Goal: Information Seeking & Learning: Learn about a topic

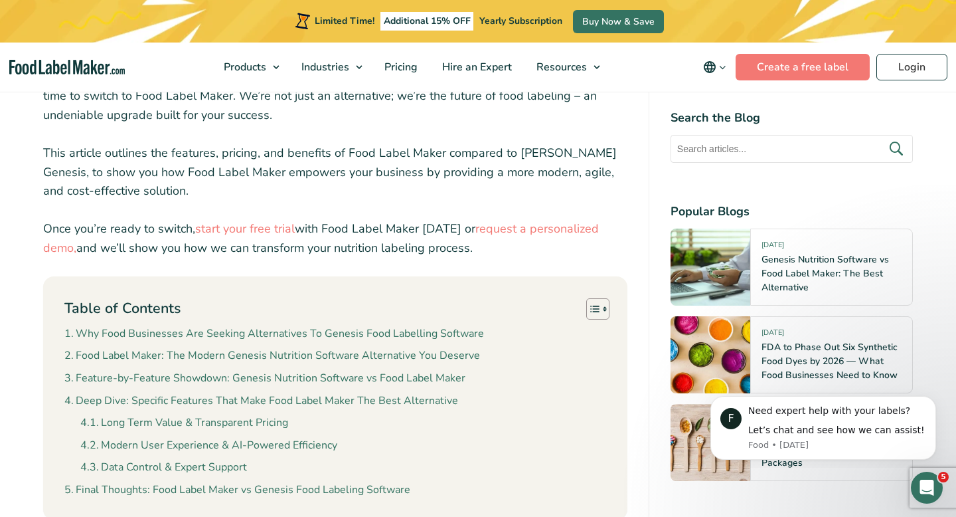
scroll to position [677, 0]
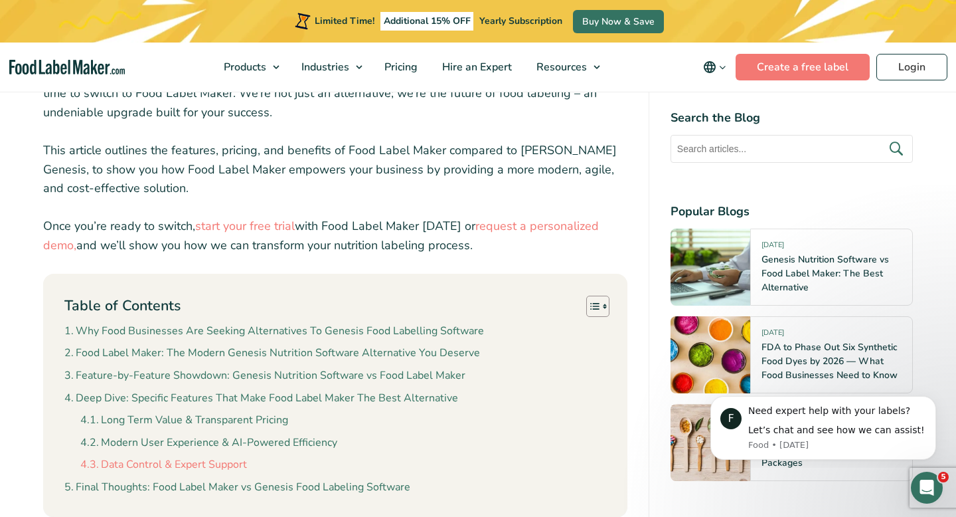
click at [224, 456] on link "Data Control & Expert Support" at bounding box center [163, 464] width 167 height 17
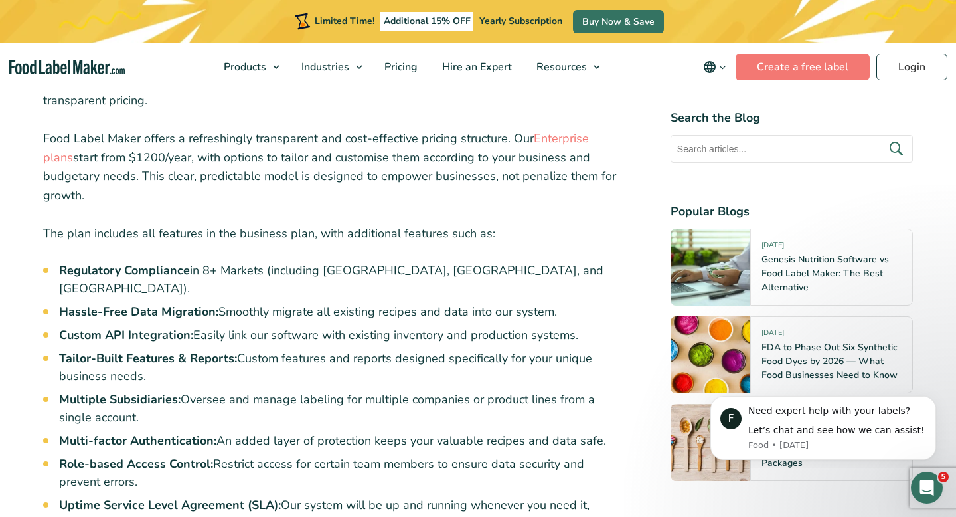
scroll to position [3599, 0]
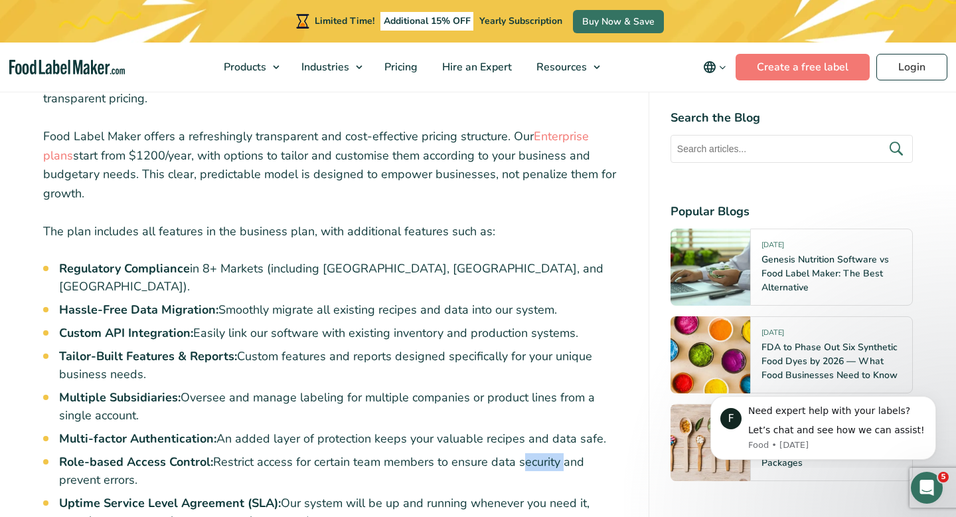
drag, startPoint x: 104, startPoint y: 354, endPoint x: 55, endPoint y: 315, distance: 62.4
copy ul "Multi-factor Authentication: An added layer of protection keeps your valuable r…"
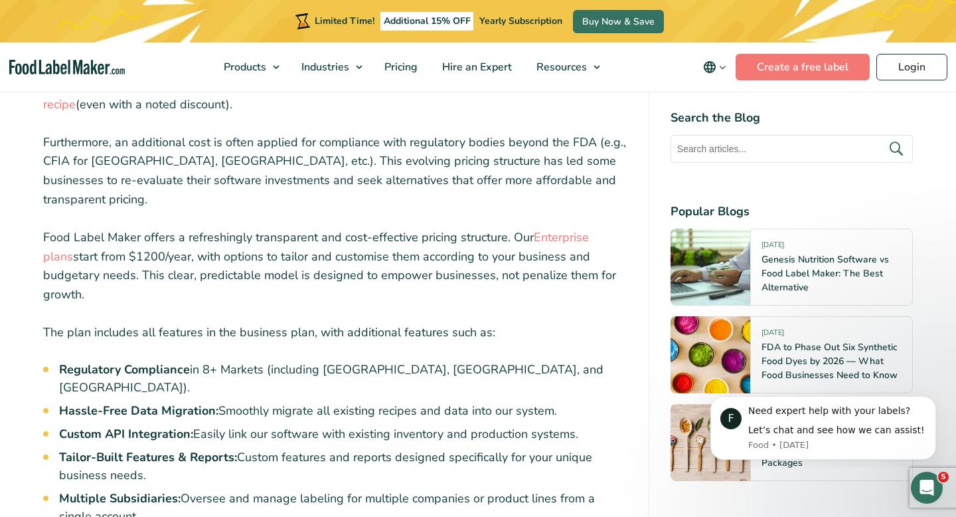
scroll to position [3492, 0]
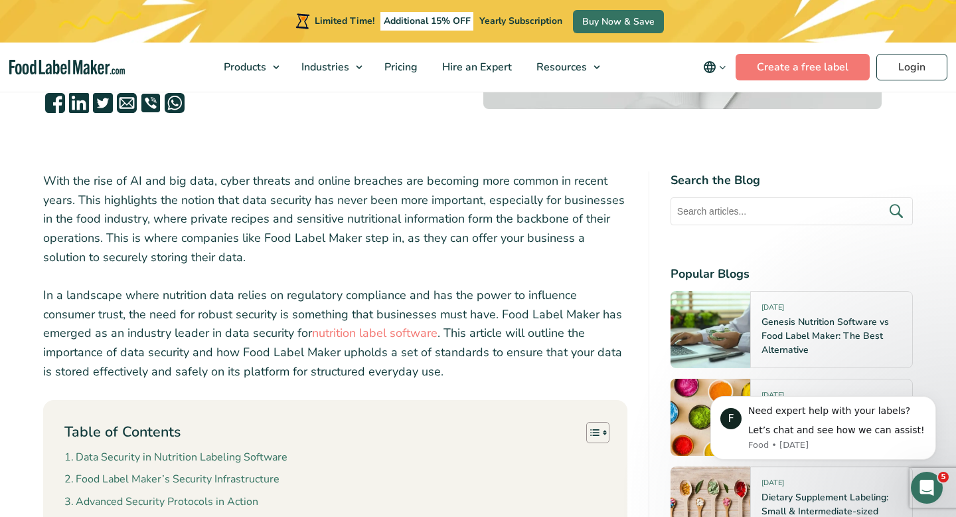
scroll to position [368, 0]
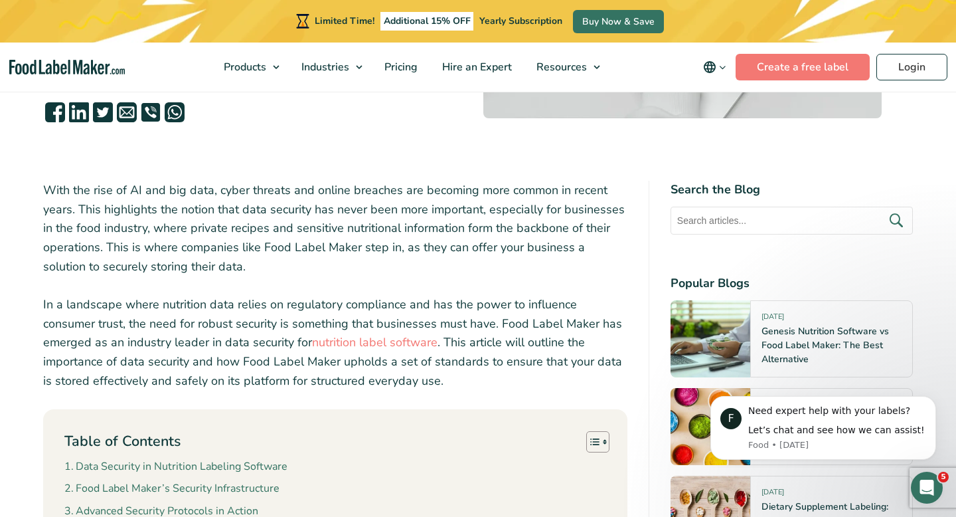
click at [240, 322] on p "In a landscape where nutrition data relies on regulatory compliance and has the…" at bounding box center [335, 343] width 584 height 96
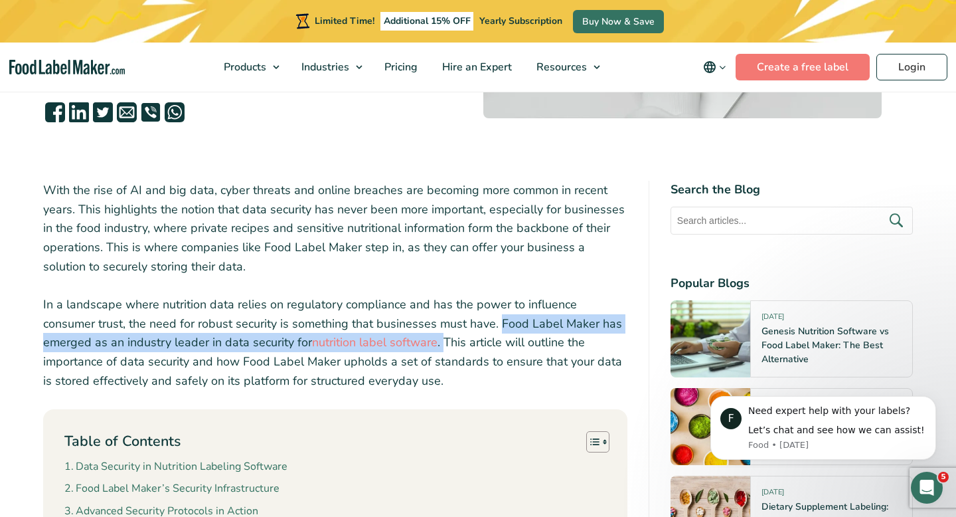
drag, startPoint x: 376, startPoint y: 343, endPoint x: 444, endPoint y: 329, distance: 69.0
click at [444, 329] on p "In a landscape where nutrition data relies on regulatory compliance and has the…" at bounding box center [335, 343] width 584 height 96
copy p "Food Label Maker has emerged as an industry leader in data security for nutriti…"
click at [336, 235] on p "With the rise of AI and big data, cyber threats and online breaches are becomin…" at bounding box center [335, 229] width 584 height 96
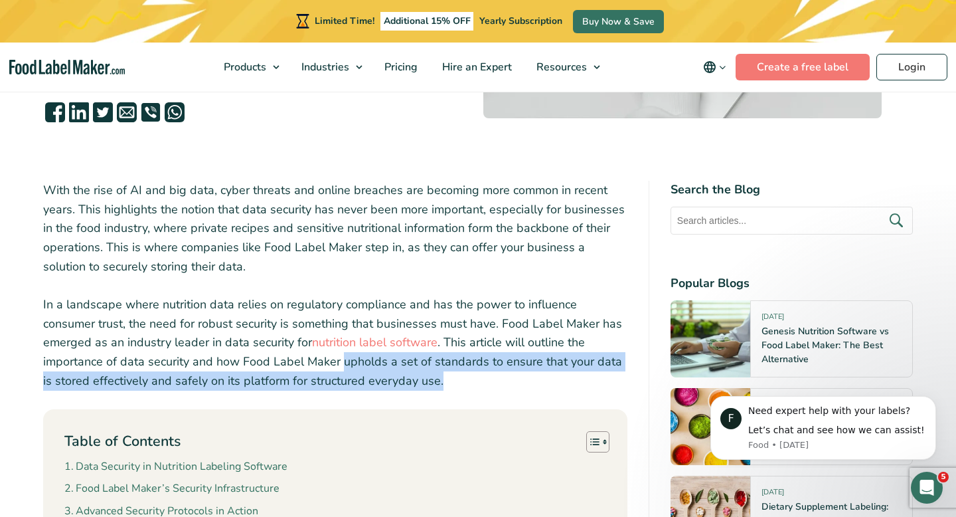
drag, startPoint x: 345, startPoint y: 379, endPoint x: 237, endPoint y: 364, distance: 108.7
click at [237, 364] on p "In a landscape where nutrition data relies on regulatory compliance and has the…" at bounding box center [335, 343] width 584 height 96
copy p "upholds a set of standards to ensure that your data is stored effectively and s…"
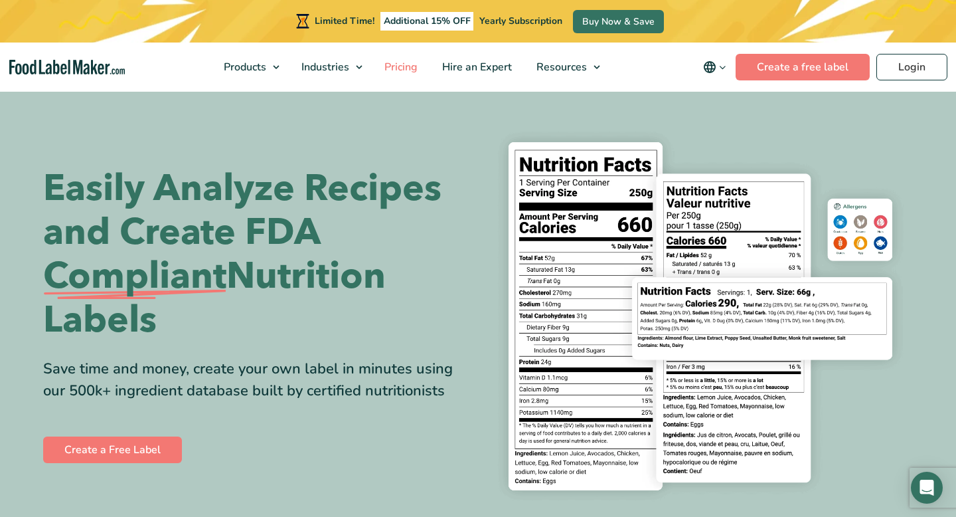
click at [399, 66] on span "Pricing" at bounding box center [399, 67] width 39 height 15
